Goal: Obtain resource: Obtain resource

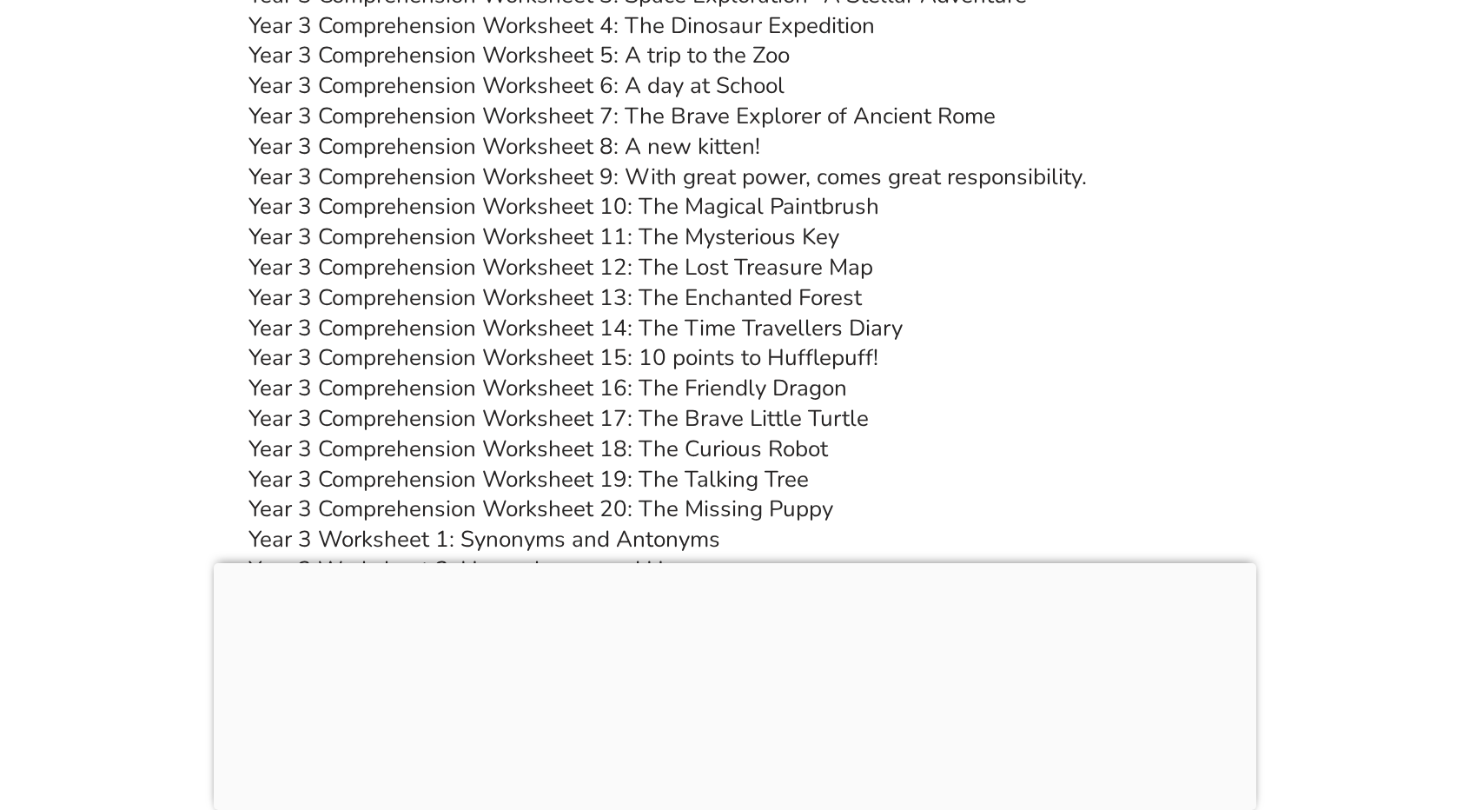
scroll to position [5967, 0]
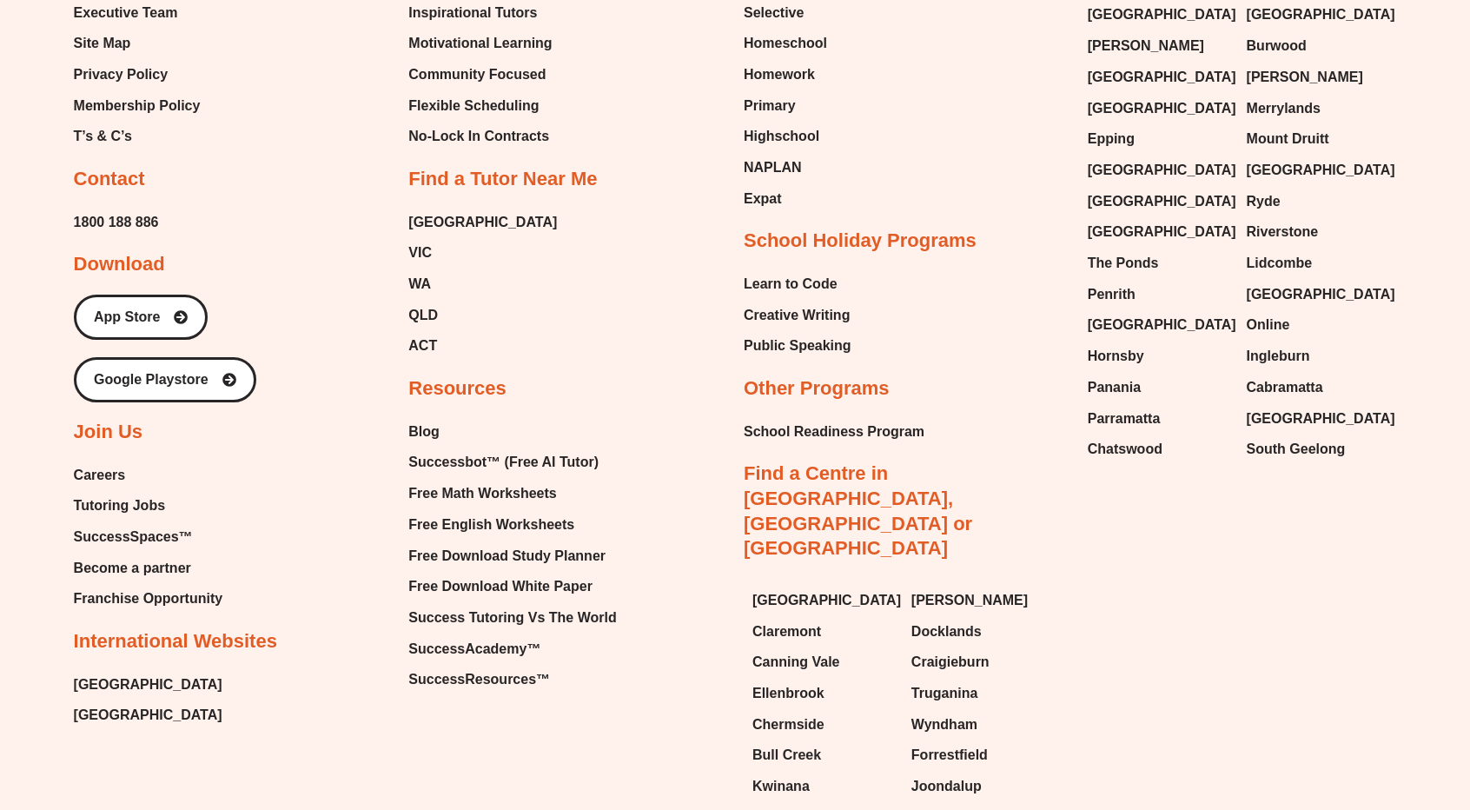
scroll to position [7637, 0]
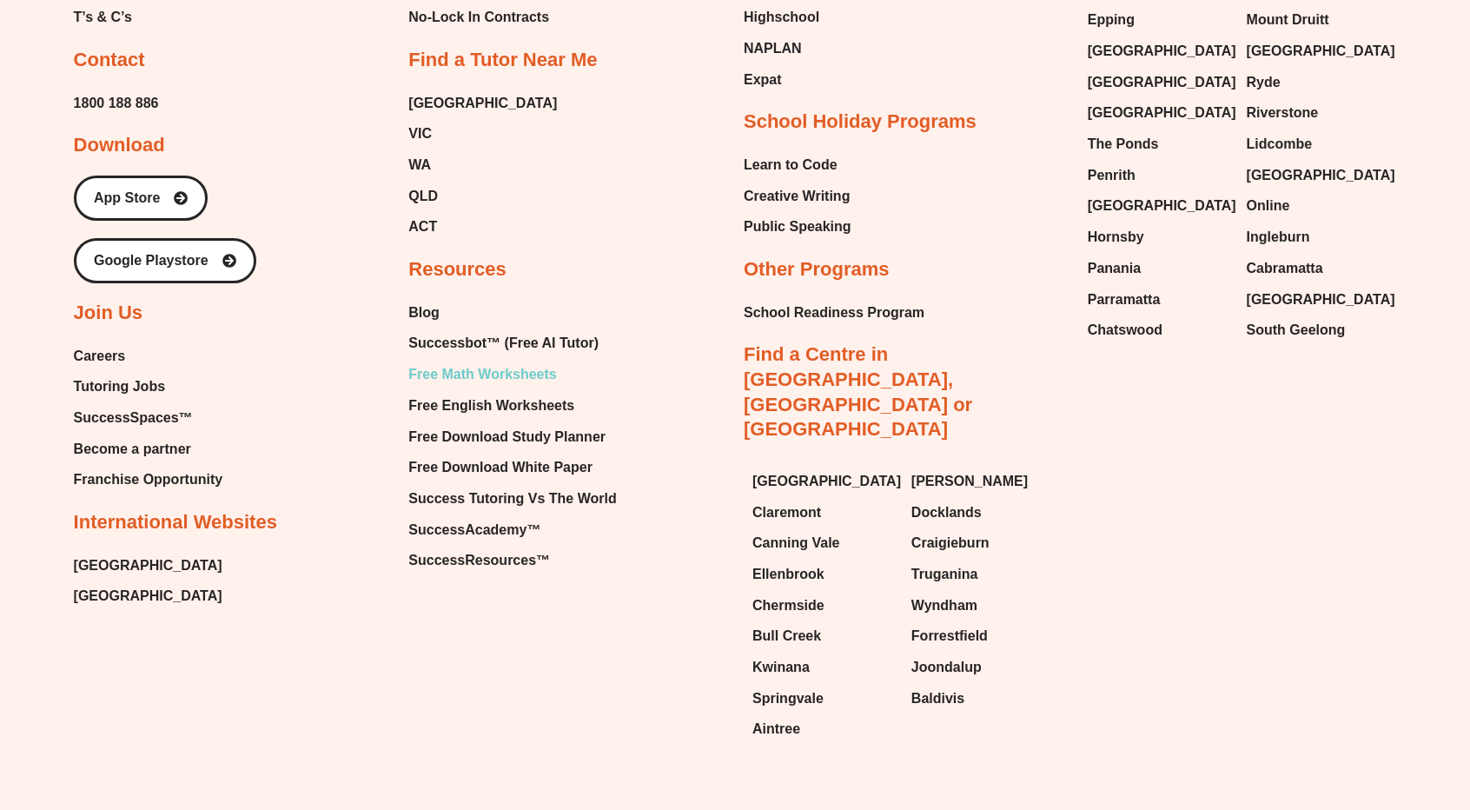
click at [476, 361] on span "Free Math Worksheets" at bounding box center [482, 374] width 148 height 26
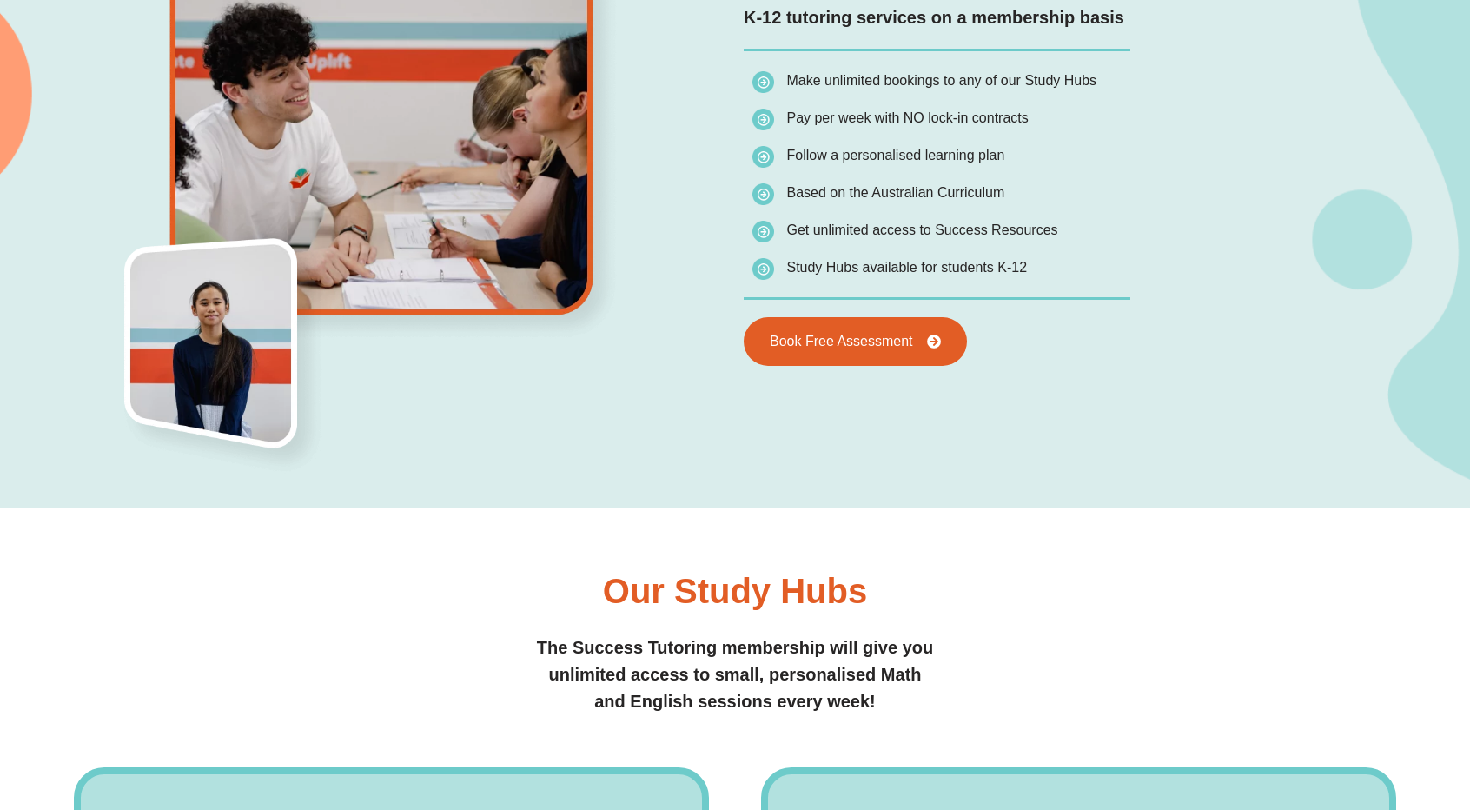
scroll to position [1581, 0]
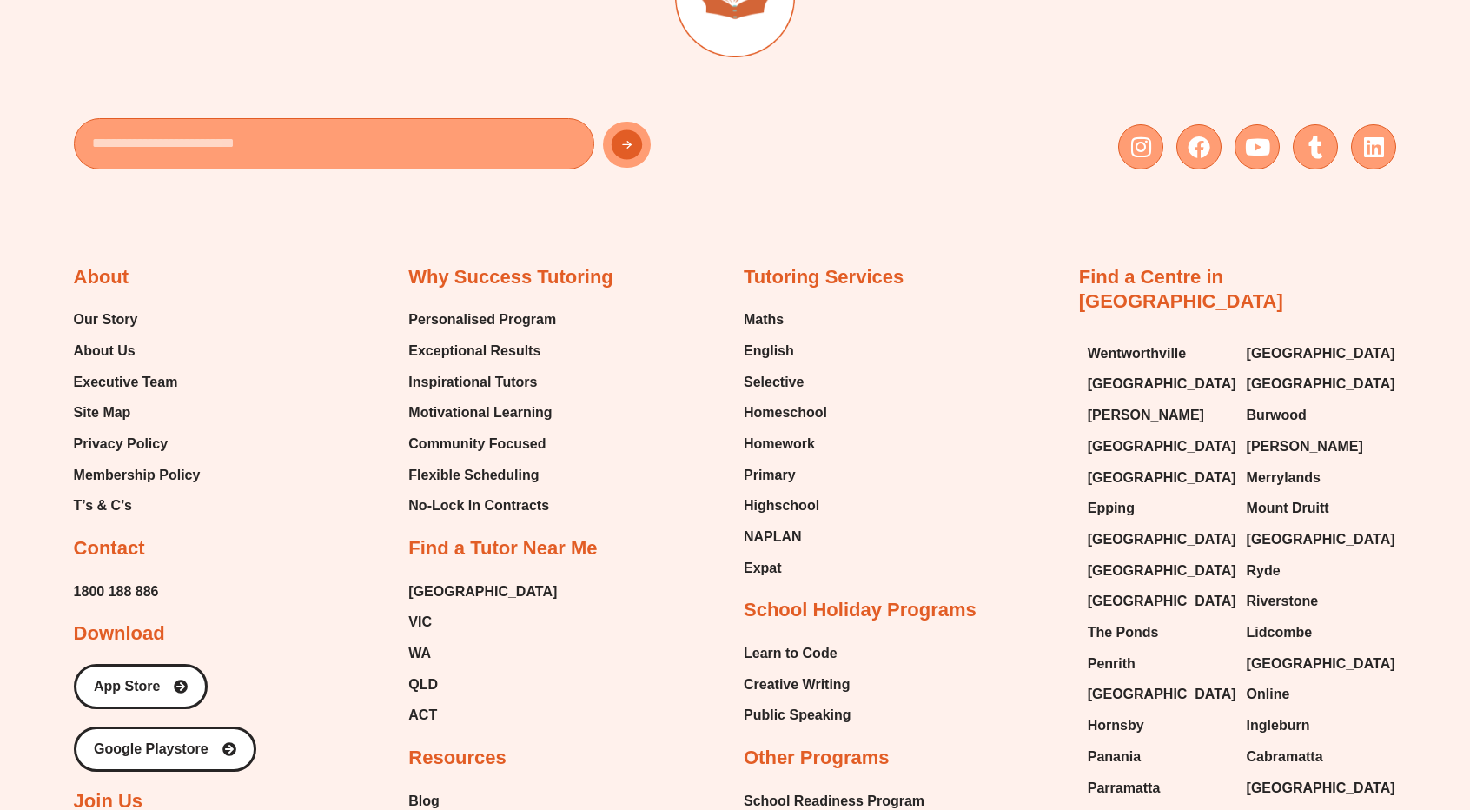
scroll to position [7637, 0]
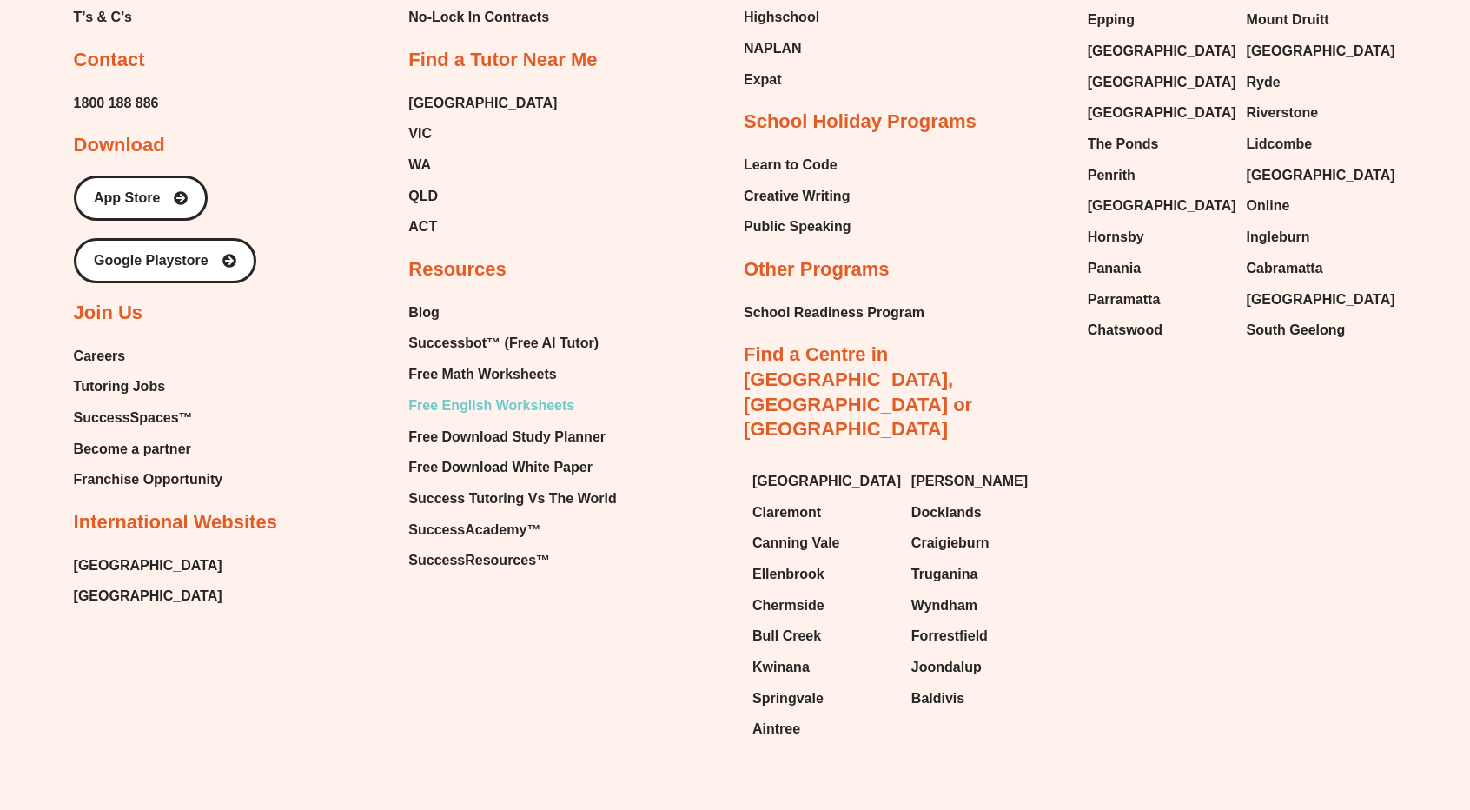
click at [509, 393] on span "Free English Worksheets" at bounding box center [491, 406] width 166 height 26
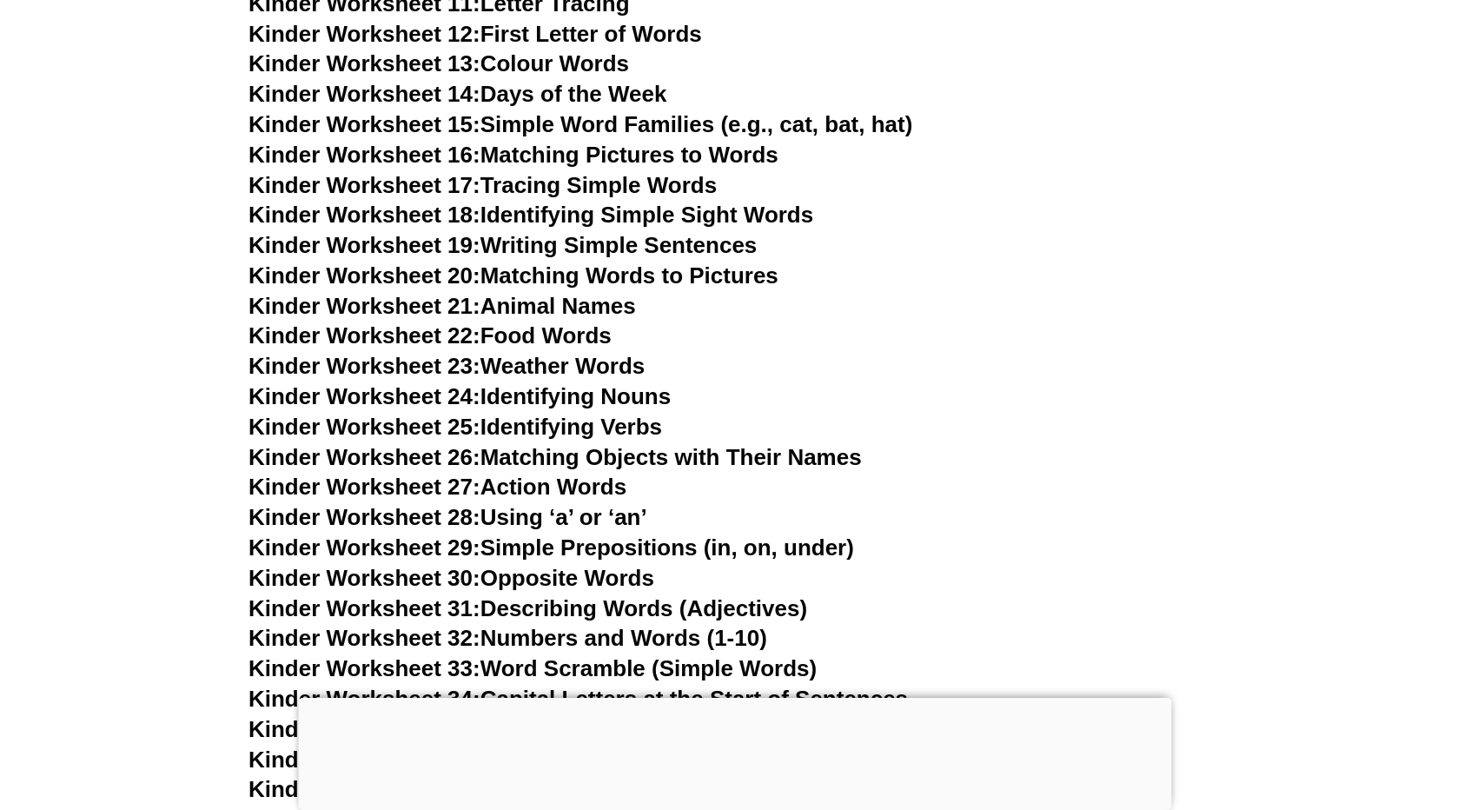
scroll to position [1141, 0]
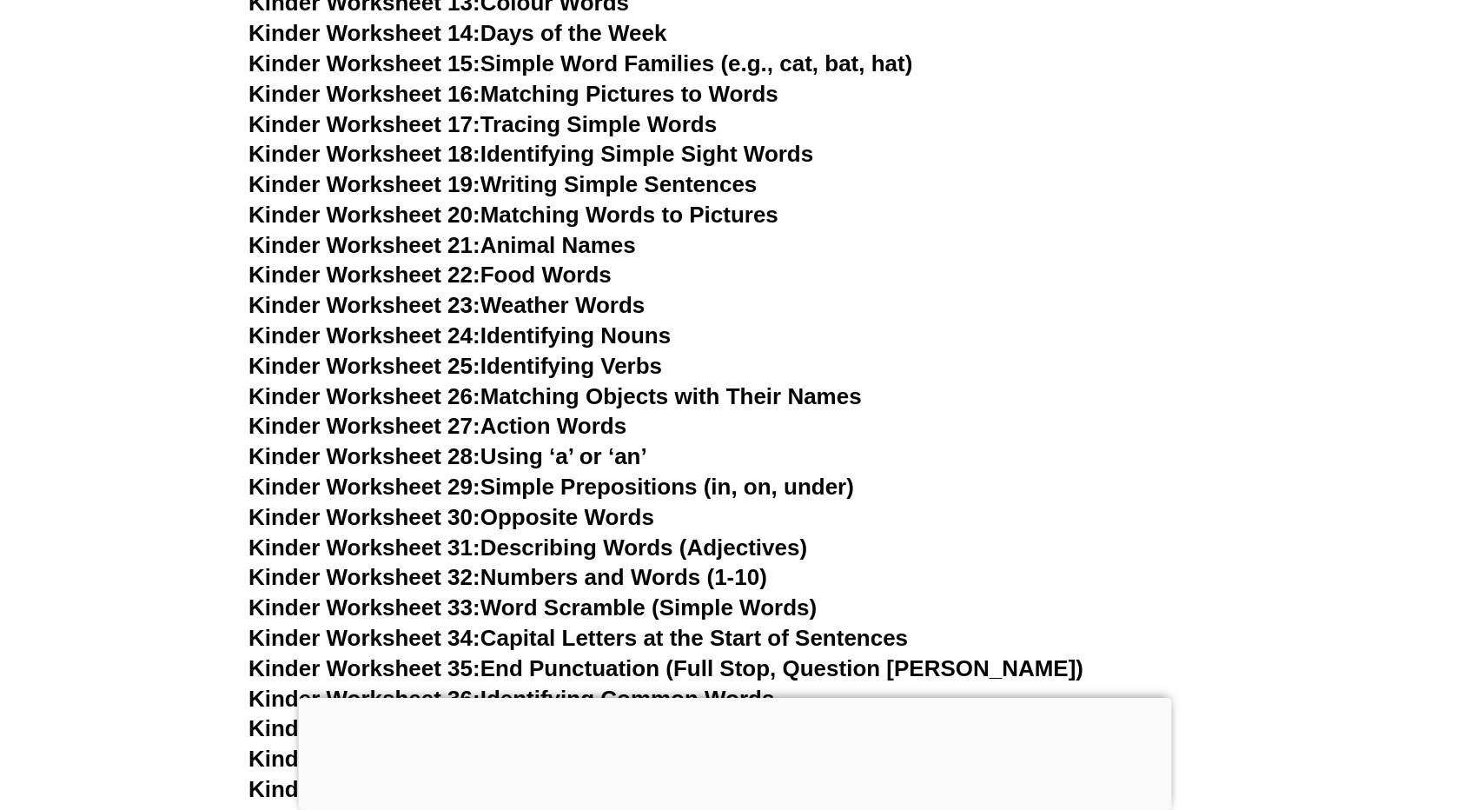
click at [526, 36] on link "Kinder Worksheet 14: Days of the Week" at bounding box center [458, 33] width 418 height 26
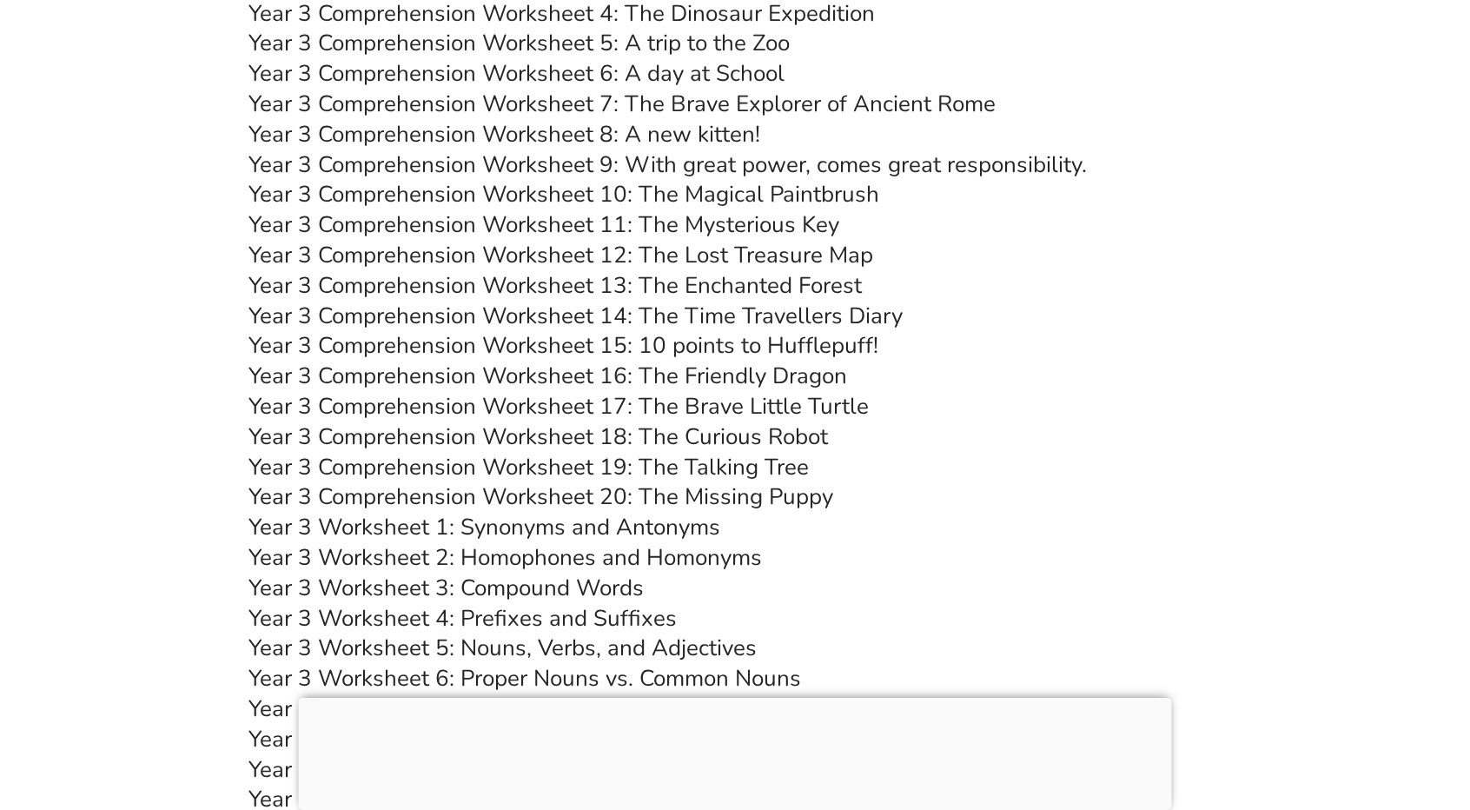
scroll to position [6019, 0]
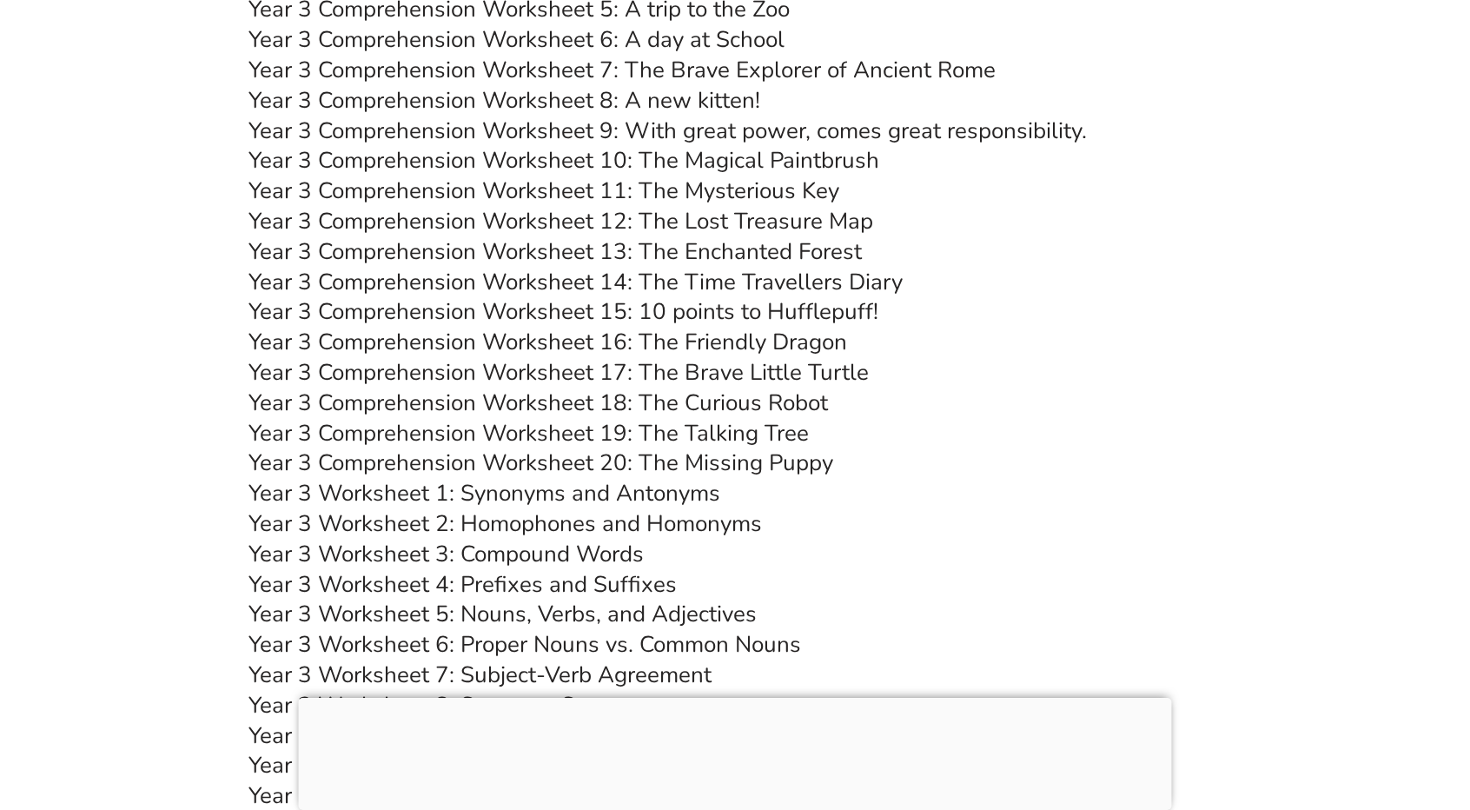
click at [605, 253] on link "Year 3 Comprehension Worksheet 13: The Enchanted Forest" at bounding box center [555, 251] width 613 height 30
